Goal: Information Seeking & Learning: Learn about a topic

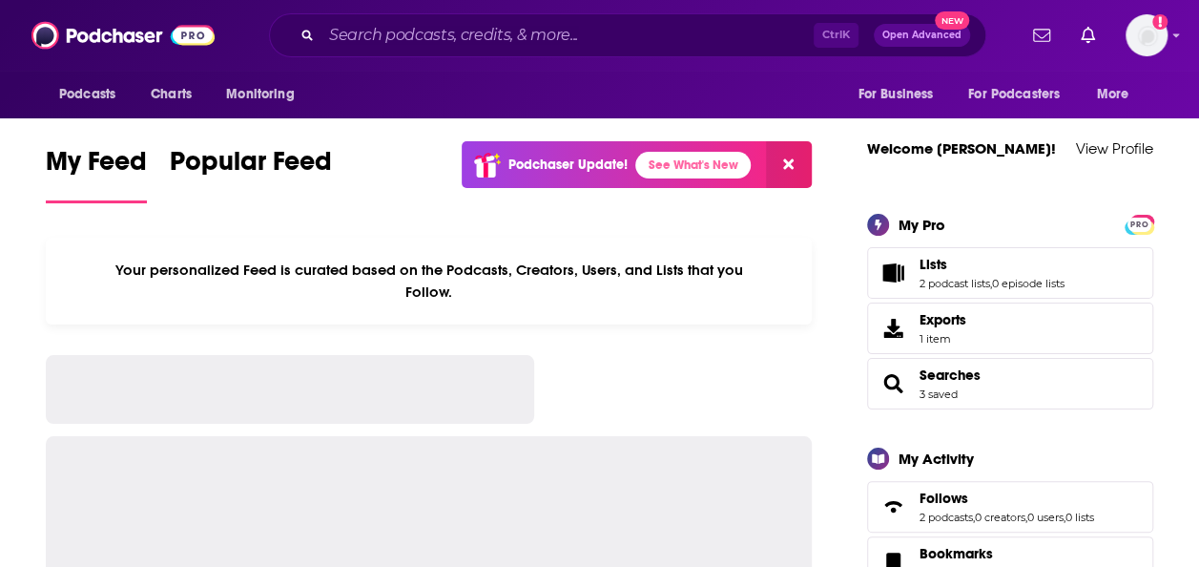
click at [603, 34] on input "Search podcasts, credits, & more..." at bounding box center [567, 35] width 492 height 31
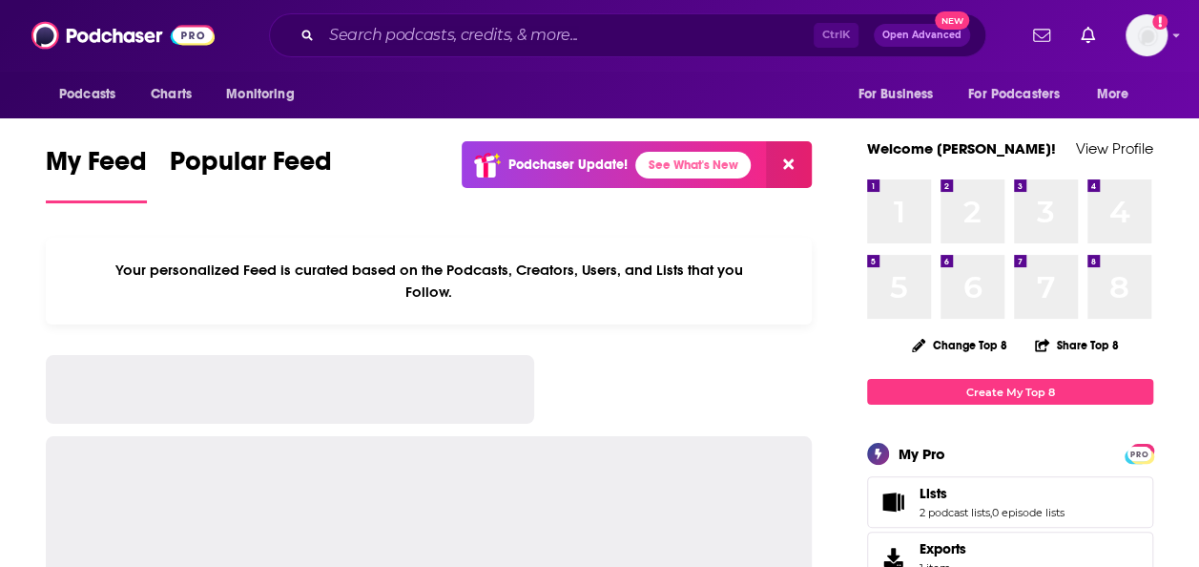
click at [603, 34] on input "Search podcasts, credits, & more..." at bounding box center [567, 35] width 492 height 31
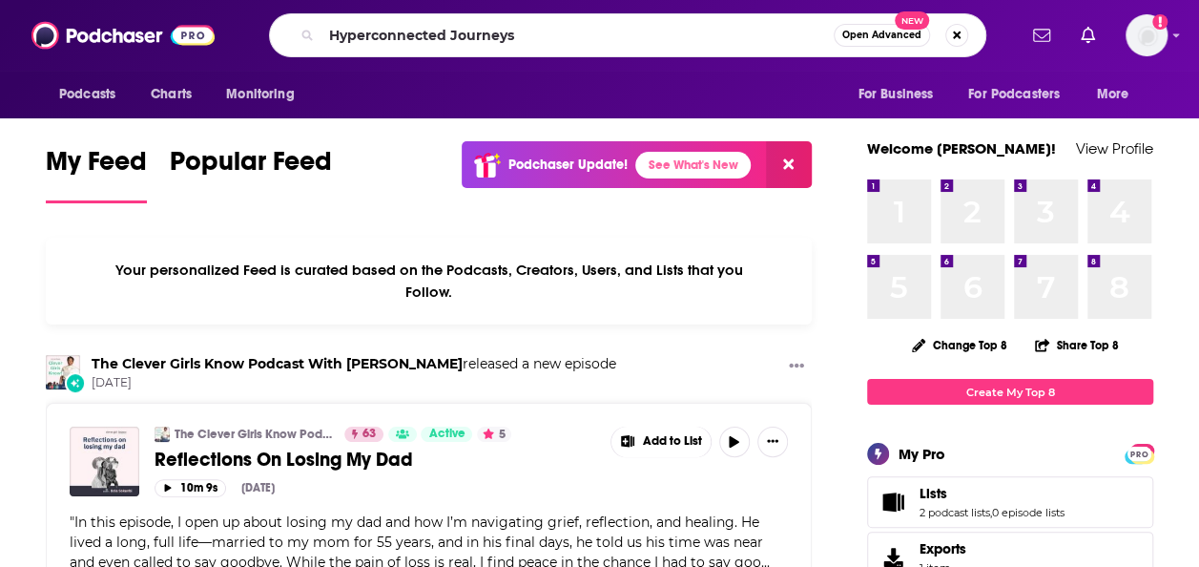
type input "Hyperconnected Journeys"
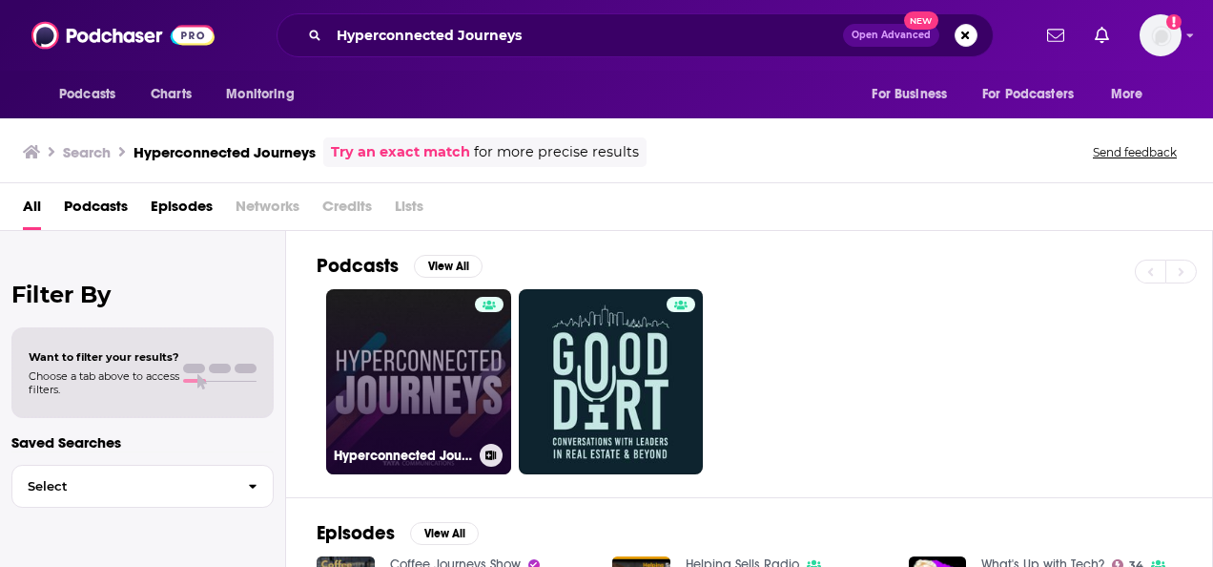
click at [397, 380] on link "Hyperconnected Journeys" at bounding box center [418, 381] width 185 height 185
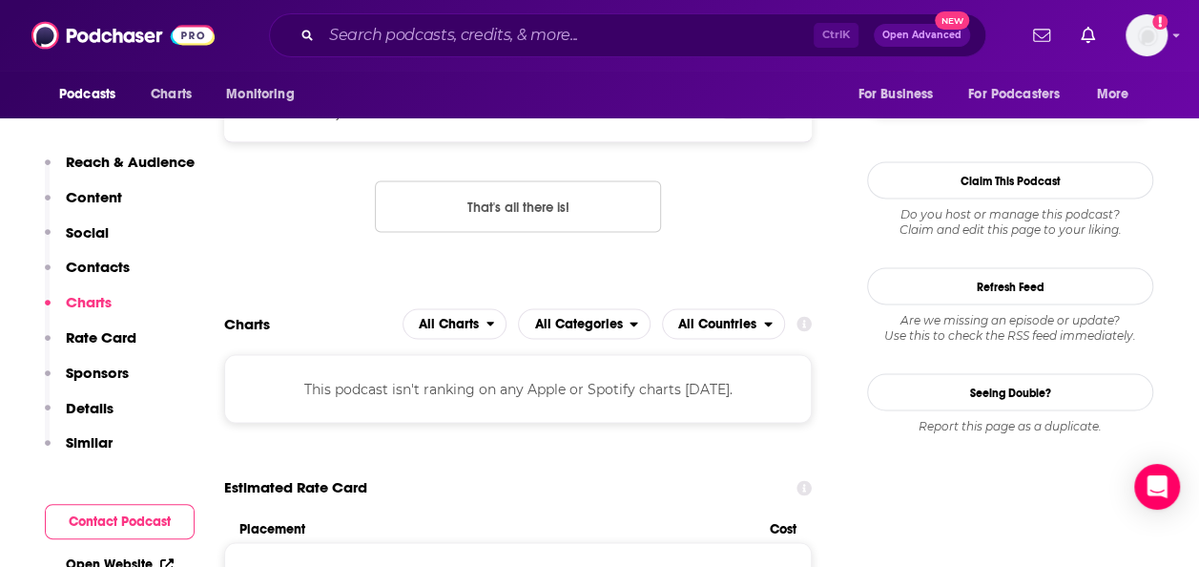
scroll to position [1679, 0]
